Goal: Obtain resource: Obtain resource

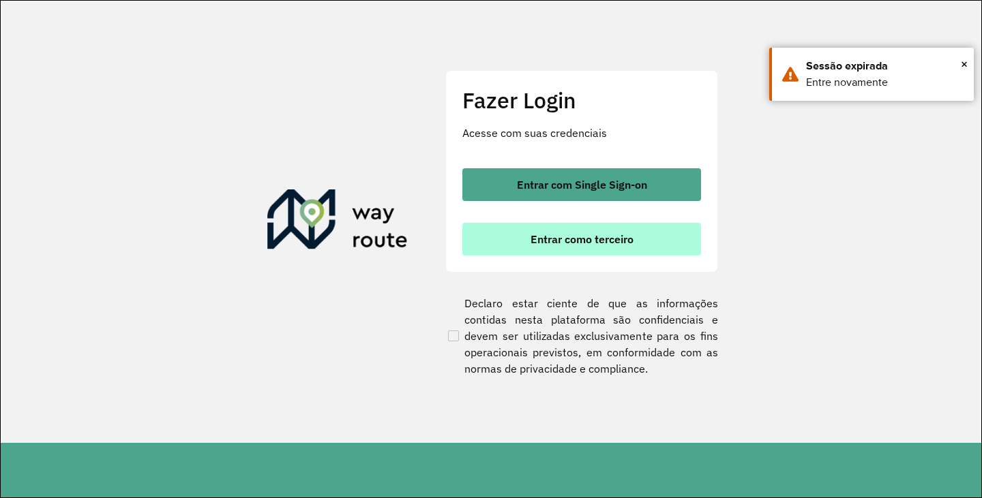
click at [587, 240] on span "Entrar como terceiro" at bounding box center [582, 239] width 103 height 11
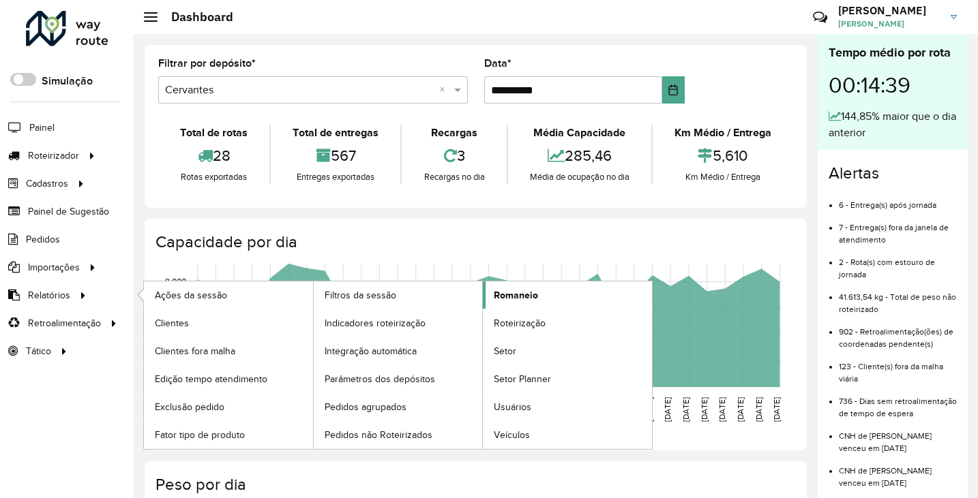
click at [542, 297] on link "Romaneio" at bounding box center [567, 295] width 169 height 27
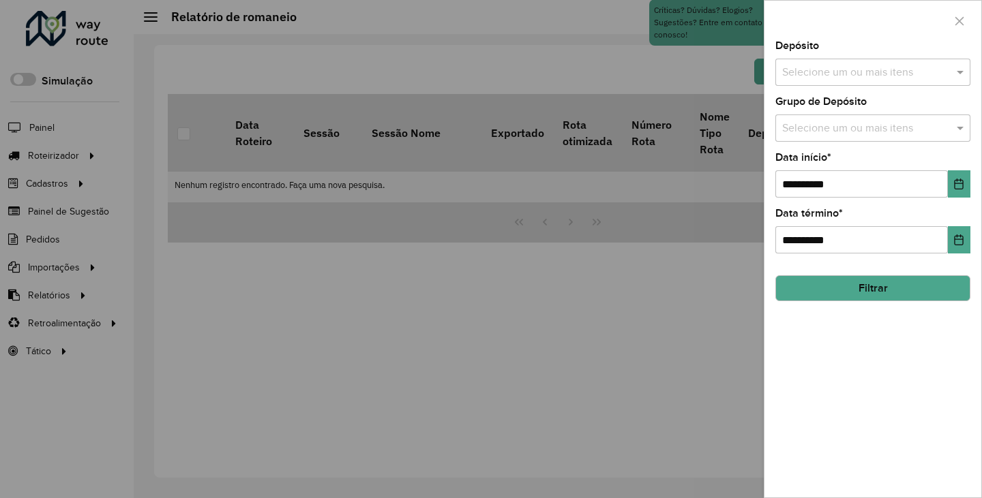
click at [860, 72] on input "text" at bounding box center [866, 73] width 175 height 16
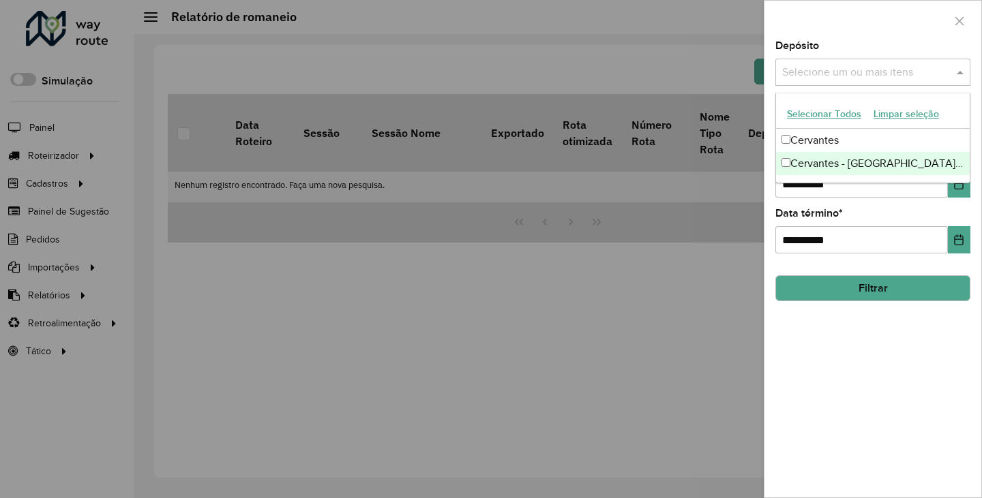
click at [810, 168] on div "Cervantes - [GEOGRAPHIC_DATA] de Minas" at bounding box center [873, 163] width 194 height 23
click at [823, 328] on div "**********" at bounding box center [872, 269] width 217 height 457
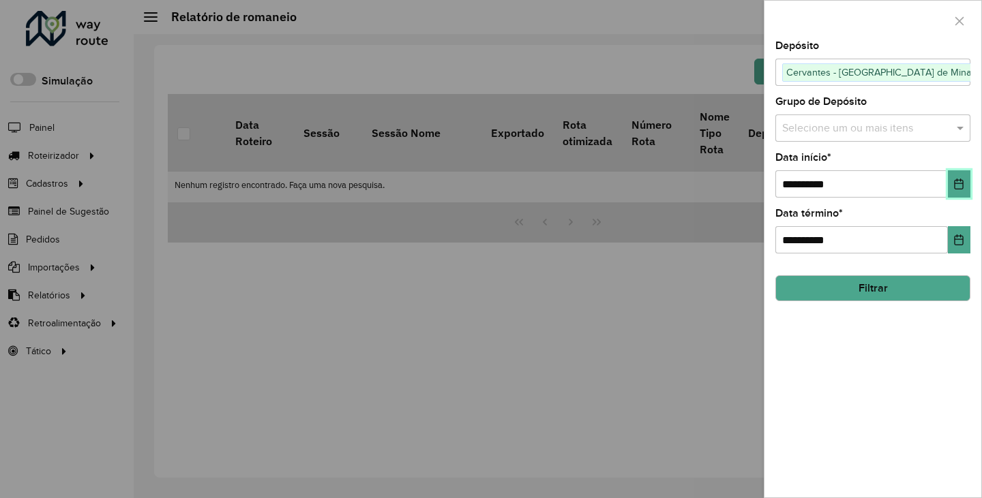
click at [957, 185] on icon "Choose Date" at bounding box center [958, 184] width 11 height 11
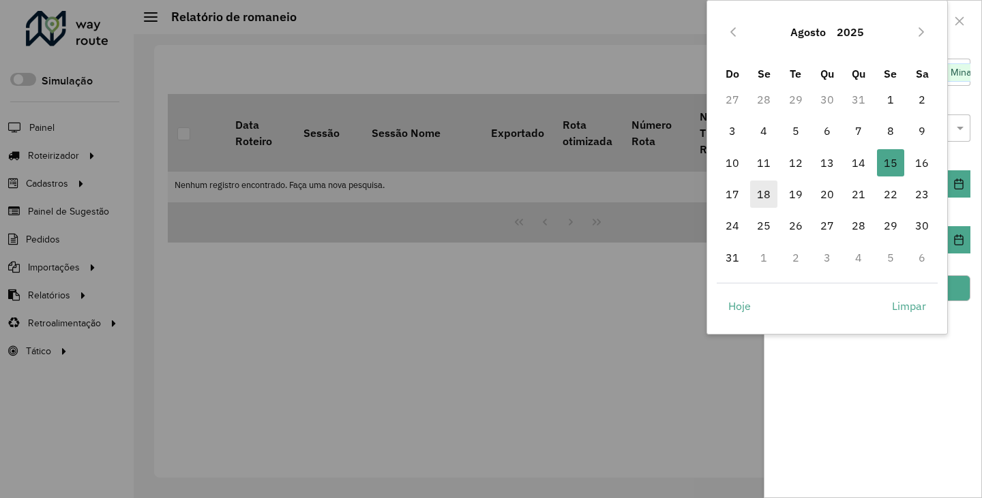
click at [765, 194] on span "18" at bounding box center [763, 194] width 27 height 27
type input "**********"
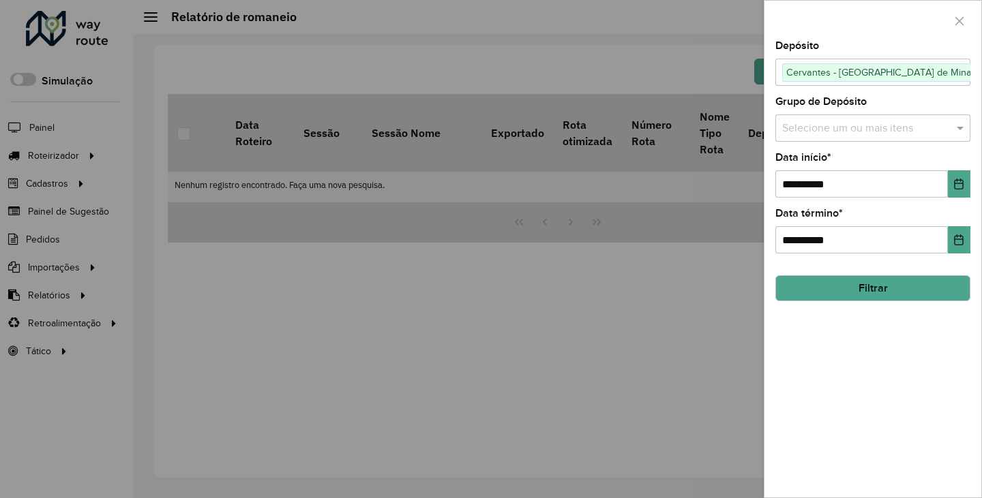
click at [863, 294] on button "Filtrar" at bounding box center [872, 288] width 195 height 26
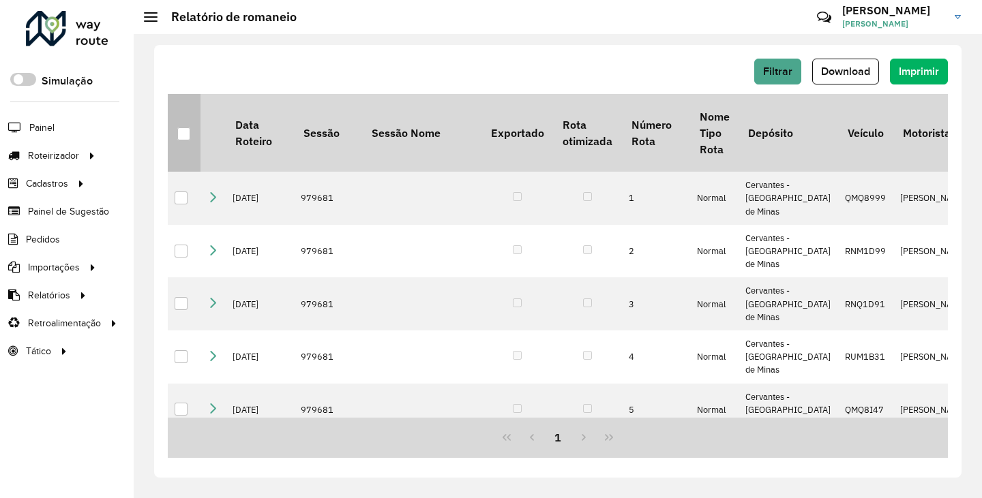
click at [176, 136] on th at bounding box center [184, 133] width 33 height 78
click at [188, 132] on div at bounding box center [183, 134] width 13 height 13
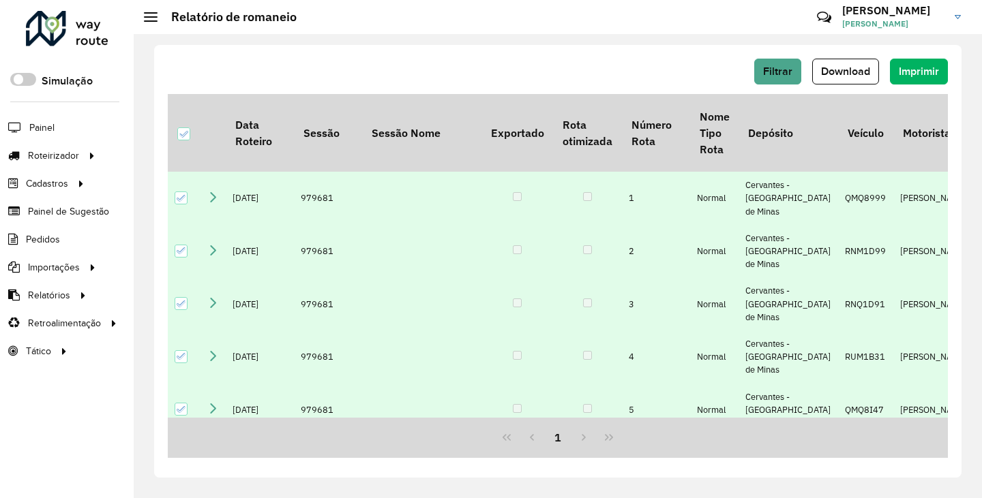
scroll to position [326, 0]
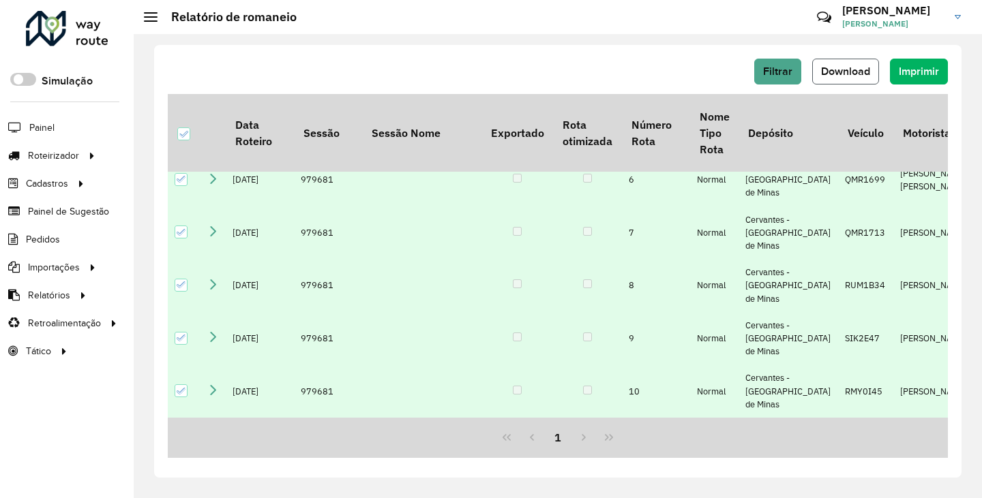
click at [842, 75] on span "Download" at bounding box center [845, 71] width 49 height 12
